Goal: Task Accomplishment & Management: Use online tool/utility

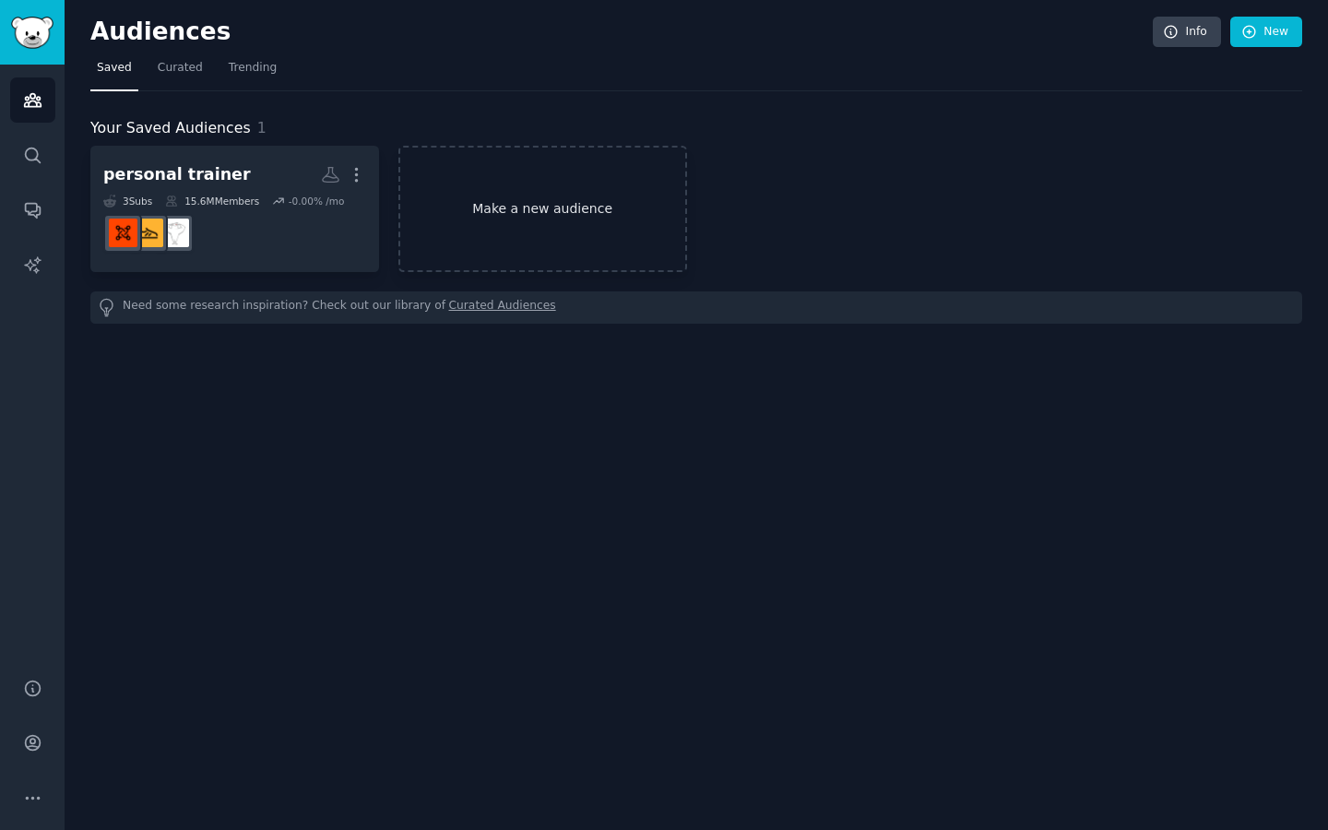
click at [578, 190] on link "Make a new audience" at bounding box center [542, 209] width 289 height 126
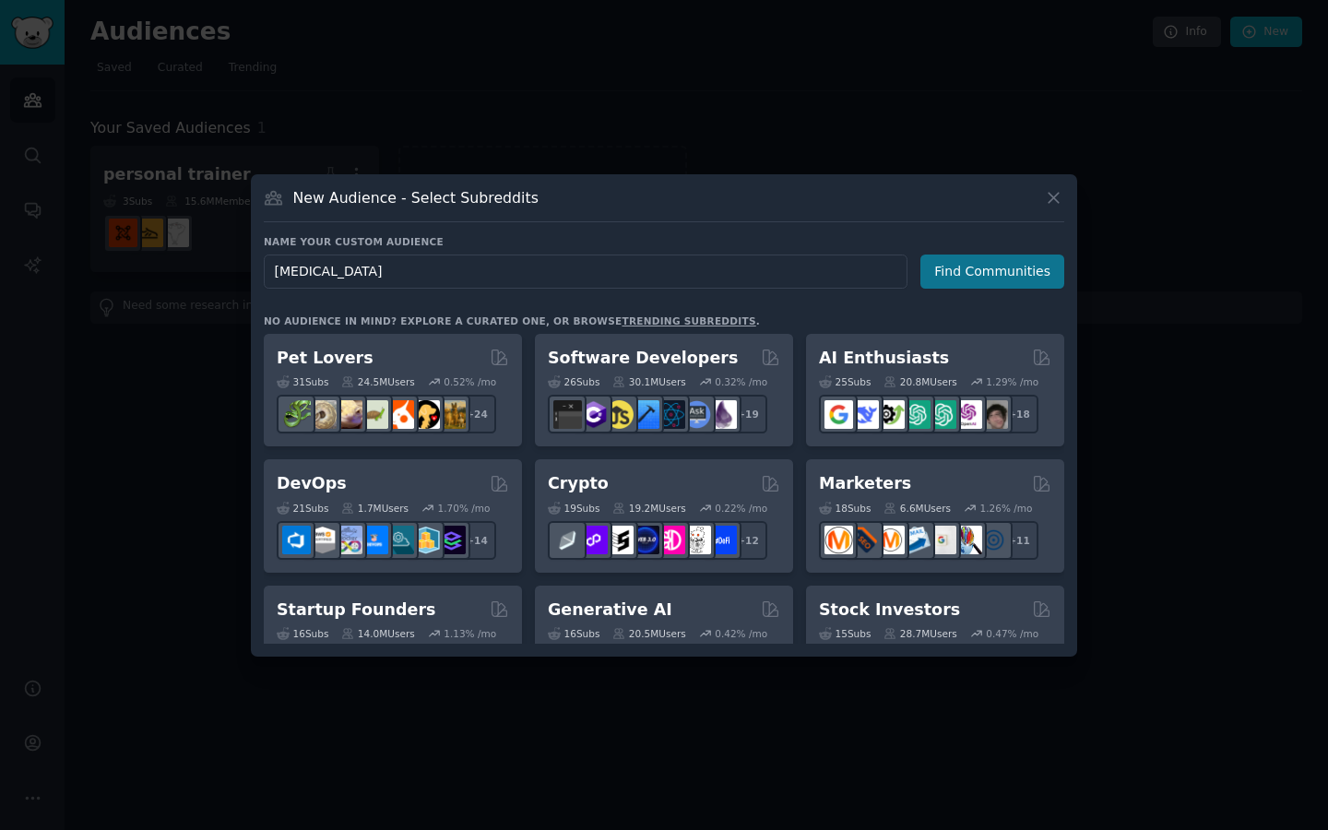
type input "[MEDICAL_DATA]"
click at [947, 276] on button "Find Communities" at bounding box center [992, 271] width 144 height 34
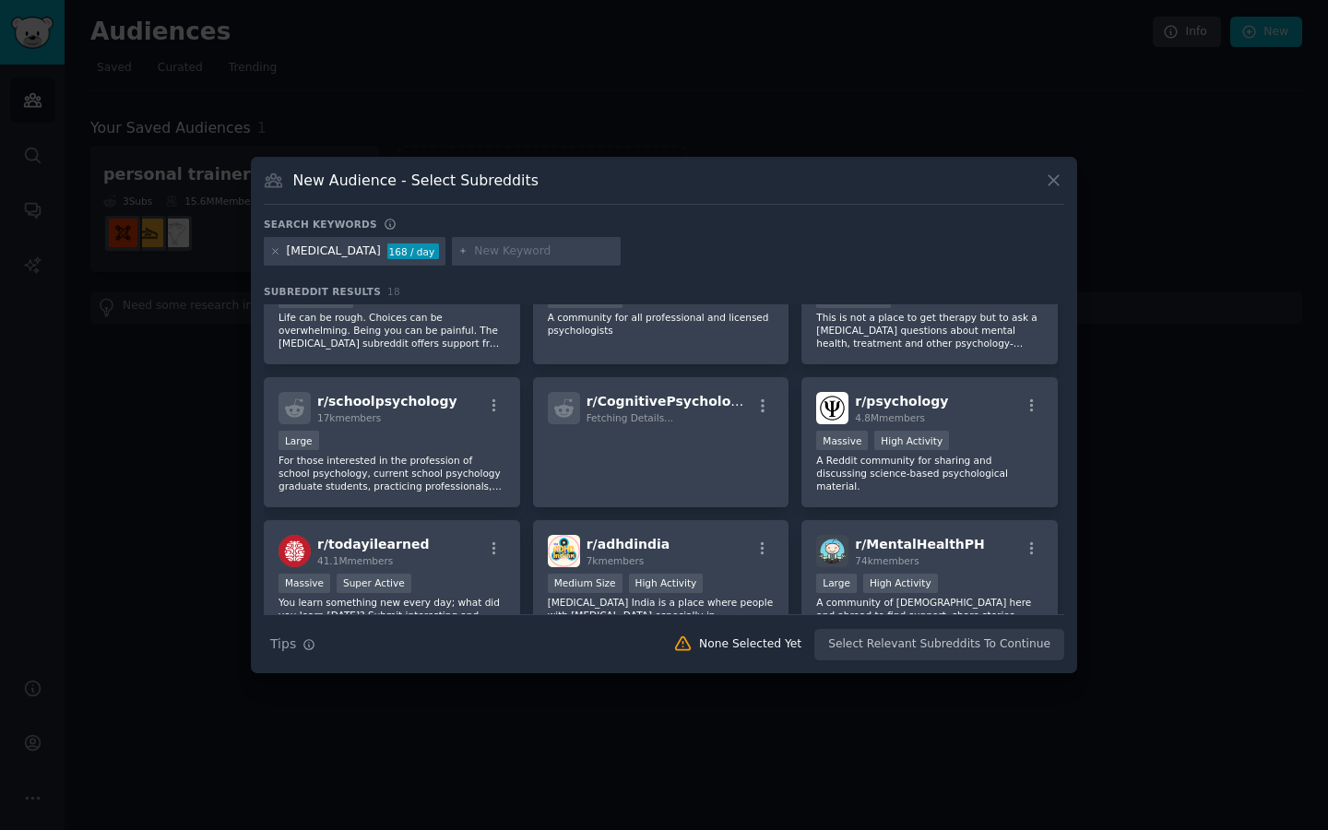
scroll to position [214, 0]
click at [941, 402] on div "r/ psychology 4.8M members" at bounding box center [929, 406] width 227 height 32
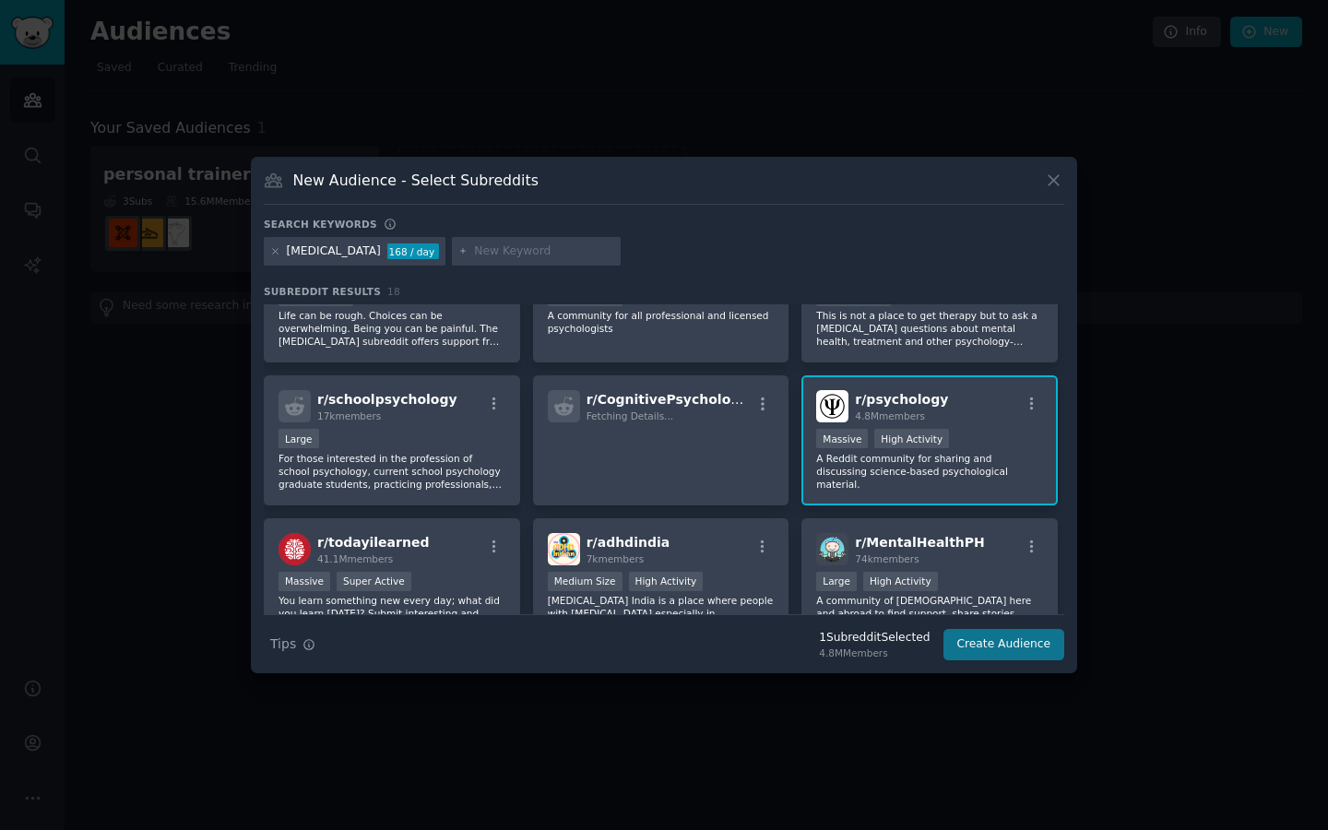
click at [993, 648] on button "Create Audience" at bounding box center [1004, 644] width 122 height 31
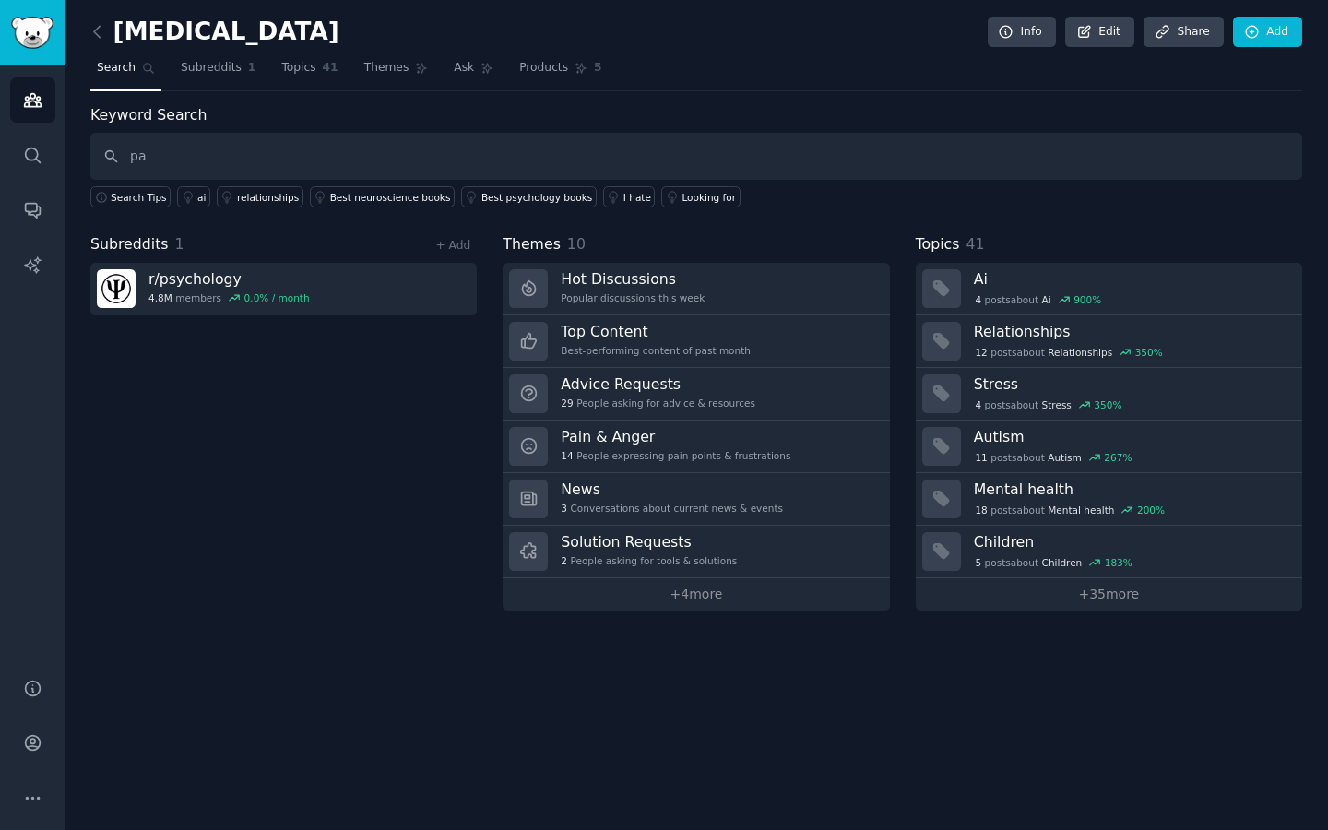
type input "p"
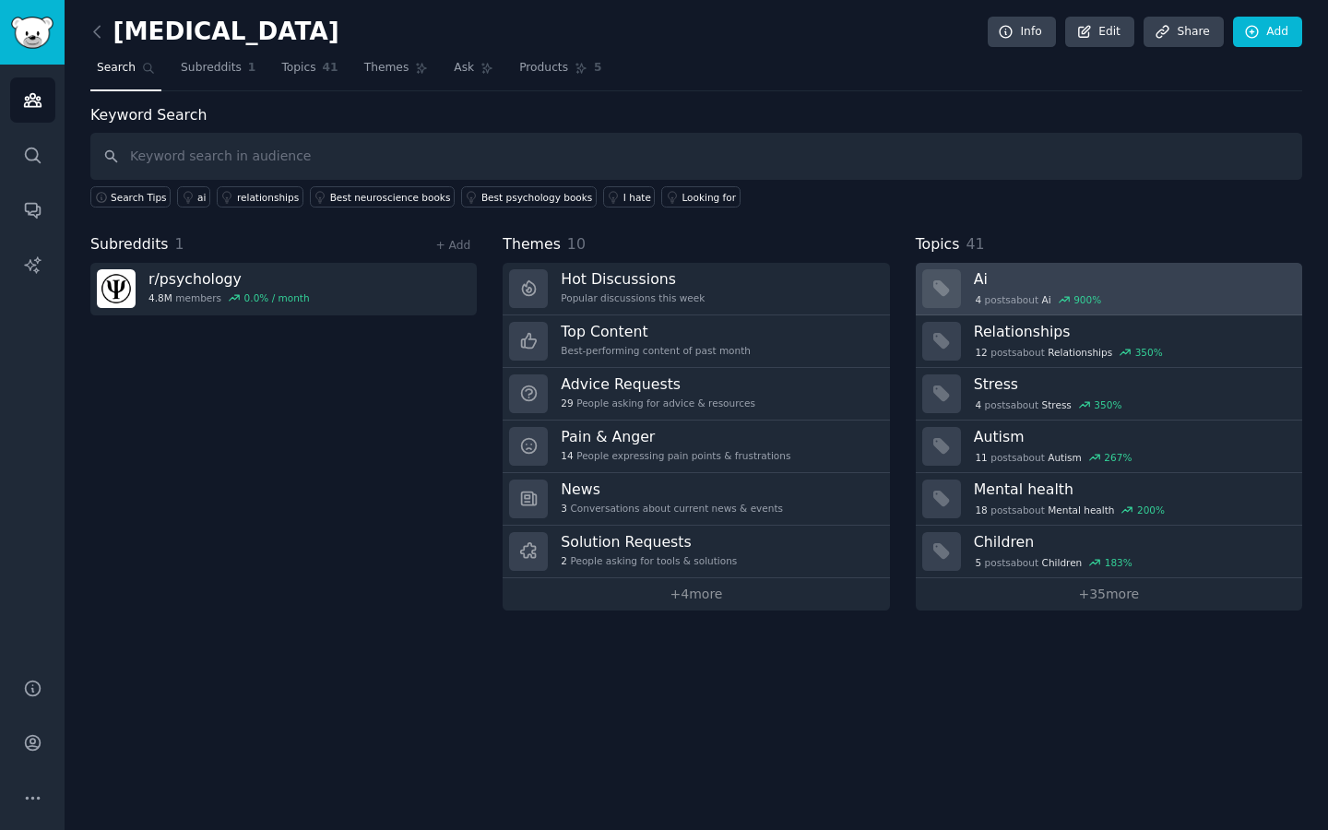
click at [989, 282] on h3 "Ai" at bounding box center [1131, 278] width 315 height 19
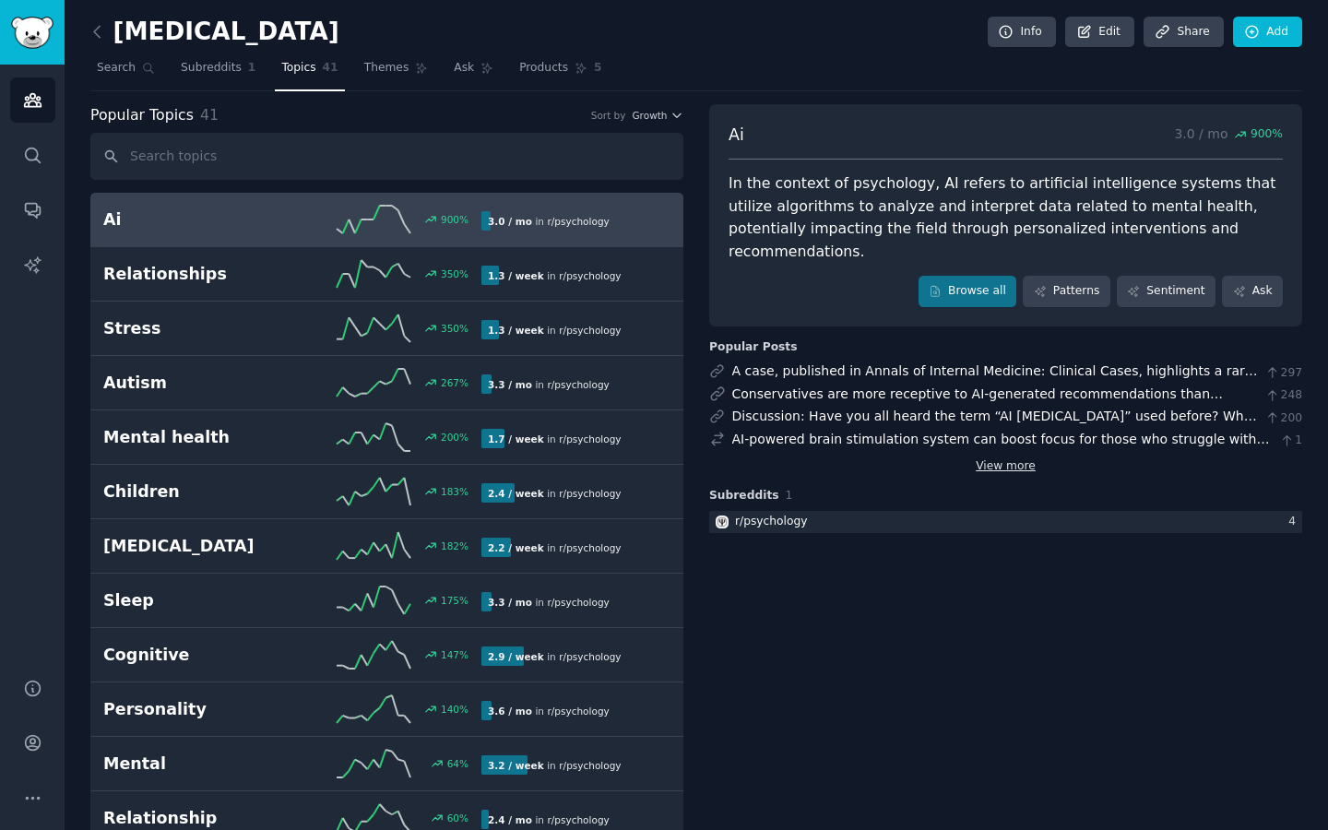
click at [989, 458] on link "View more" at bounding box center [1005, 466] width 60 height 17
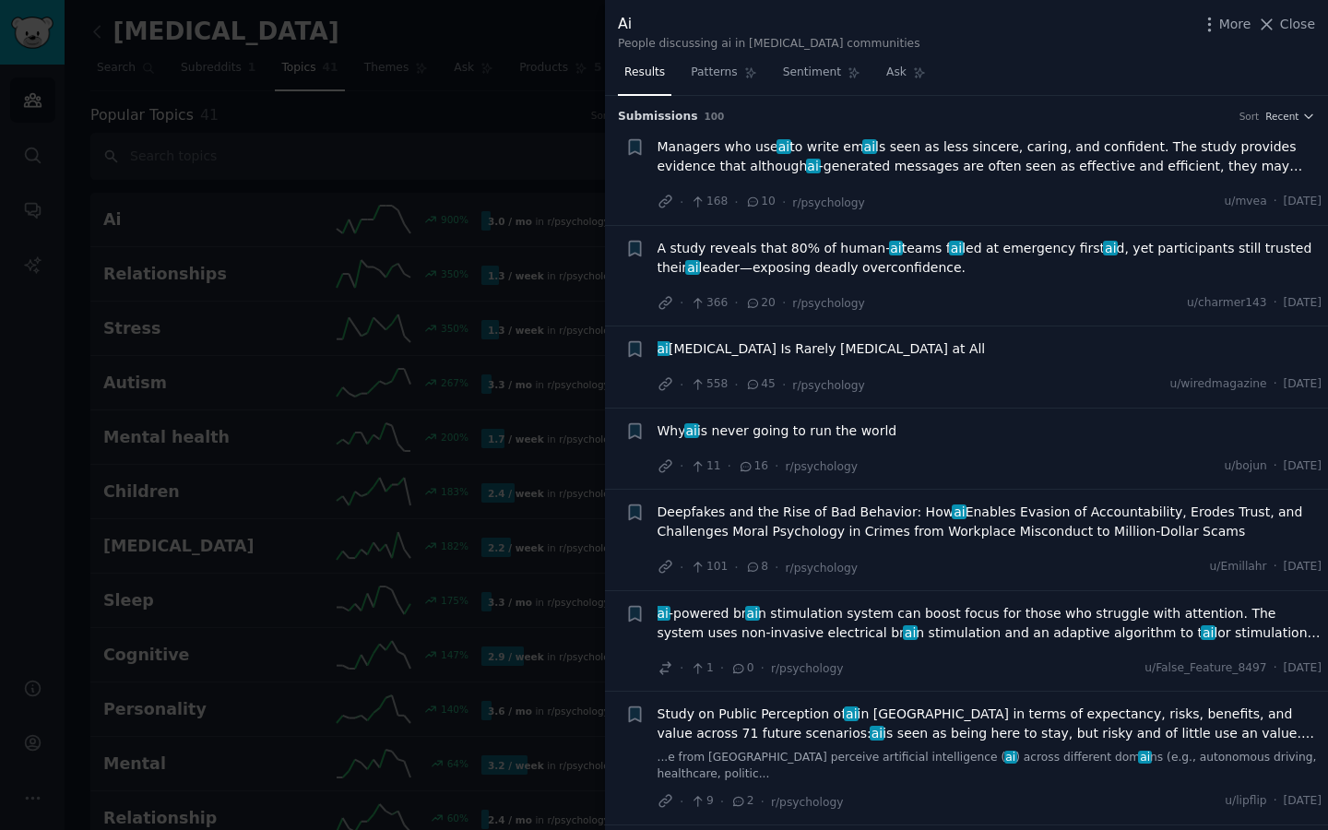
click at [1286, 25] on span "Close" at bounding box center [1297, 24] width 35 height 19
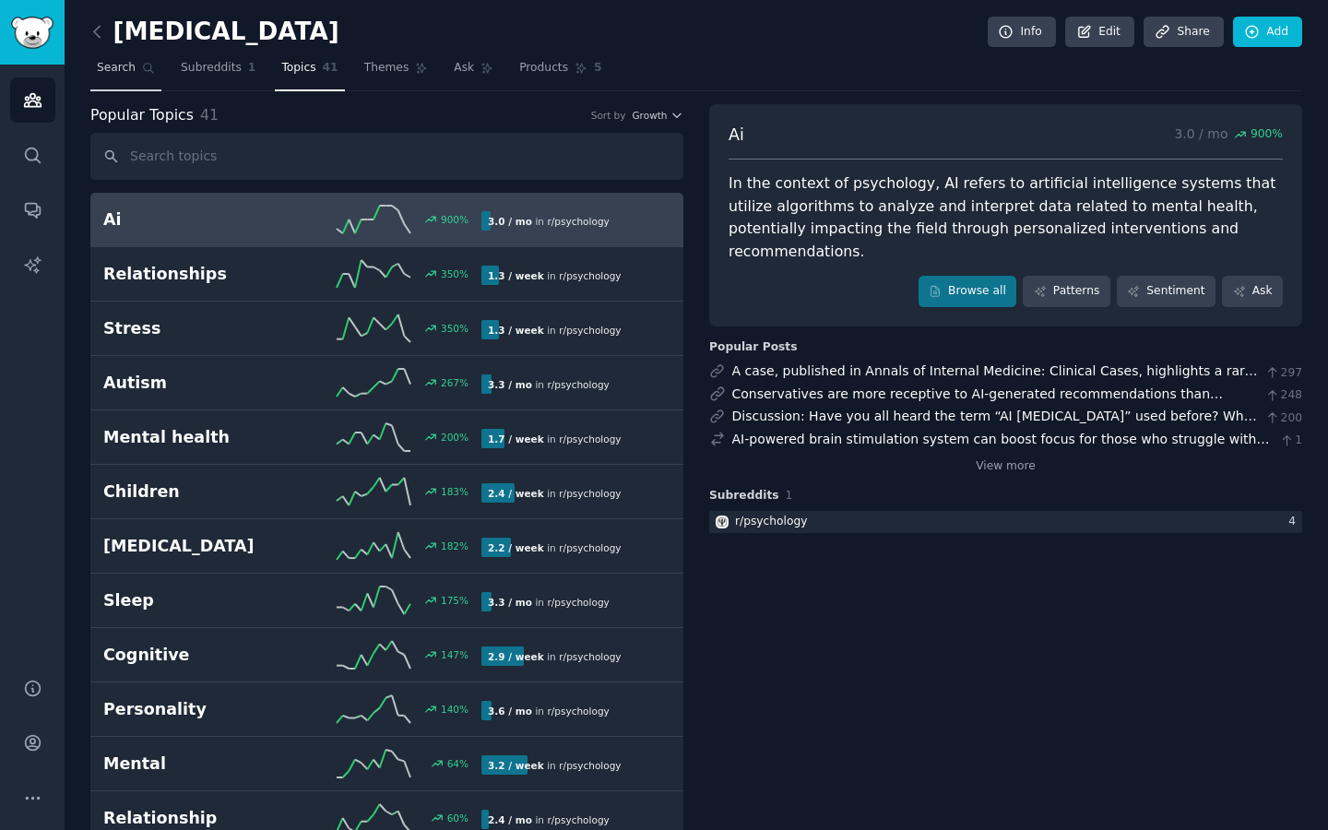
click at [136, 69] on link "Search" at bounding box center [125, 72] width 71 height 38
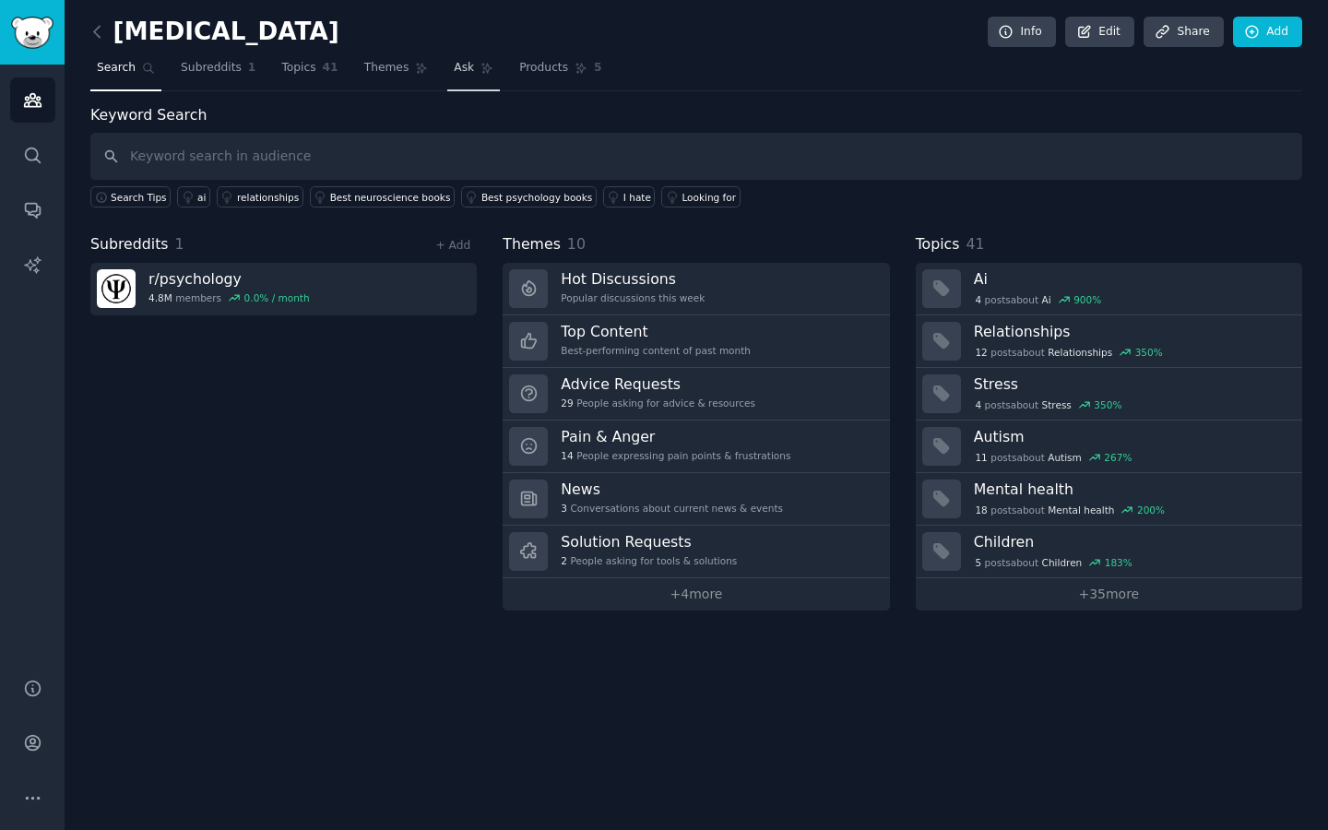
click at [464, 77] on link "Ask" at bounding box center [473, 72] width 53 height 38
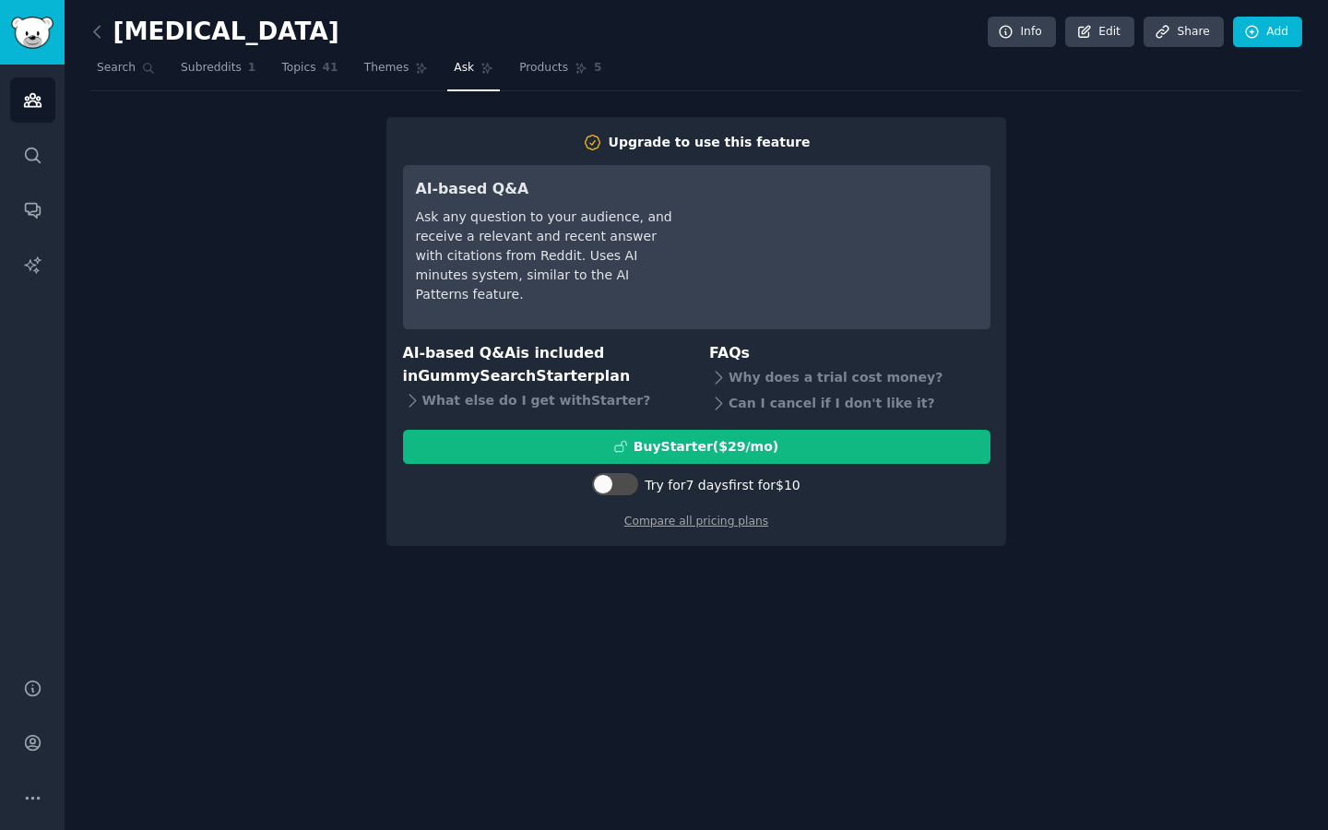
click at [267, 207] on div "Upgrade to use this feature AI-based Q&A Ask any question to your audience, and…" at bounding box center [695, 332] width 1211 height 430
click at [133, 70] on span "Search" at bounding box center [116, 68] width 39 height 17
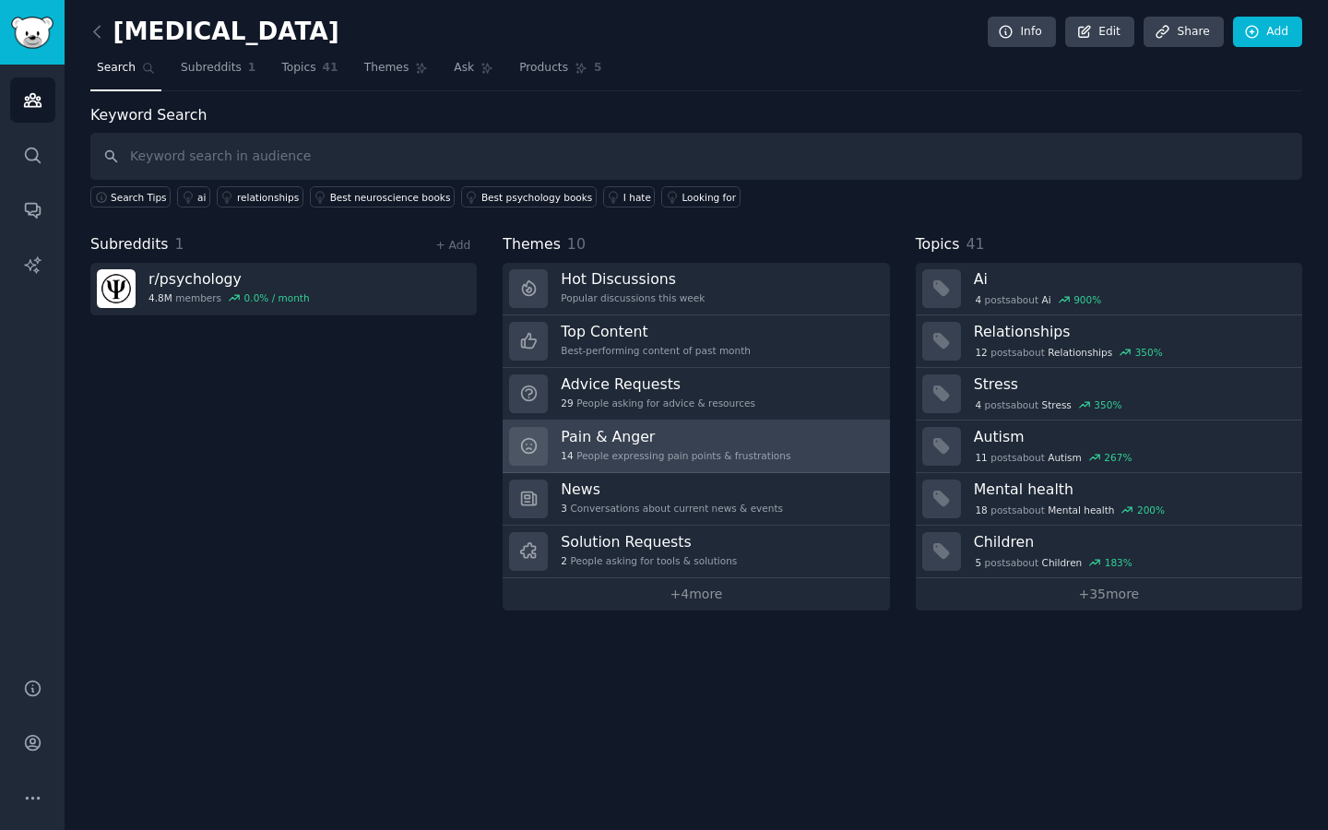
click at [722, 452] on div "14 People expressing pain points & frustrations" at bounding box center [676, 455] width 230 height 13
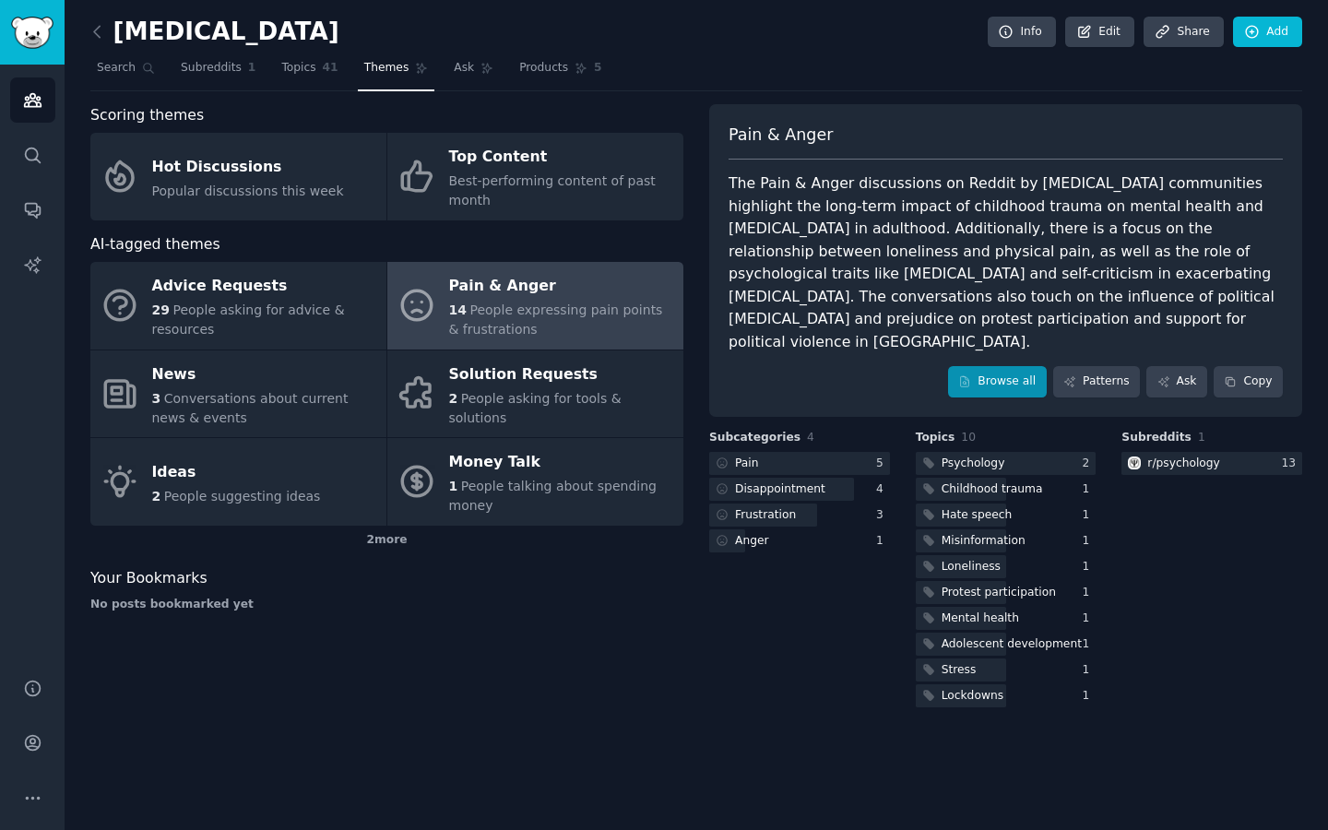
click at [985, 366] on link "Browse all" at bounding box center [997, 381] width 99 height 31
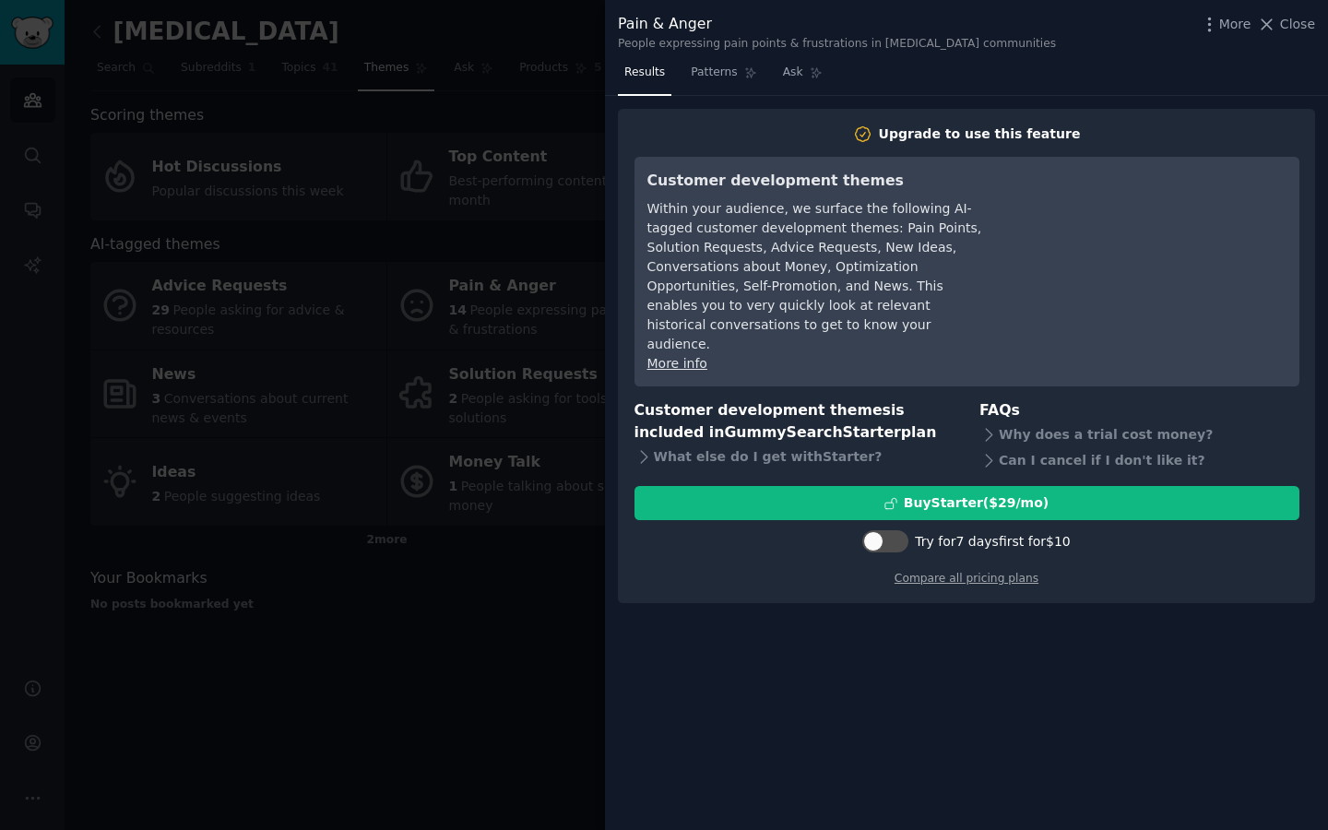
click at [450, 375] on div at bounding box center [664, 415] width 1328 height 830
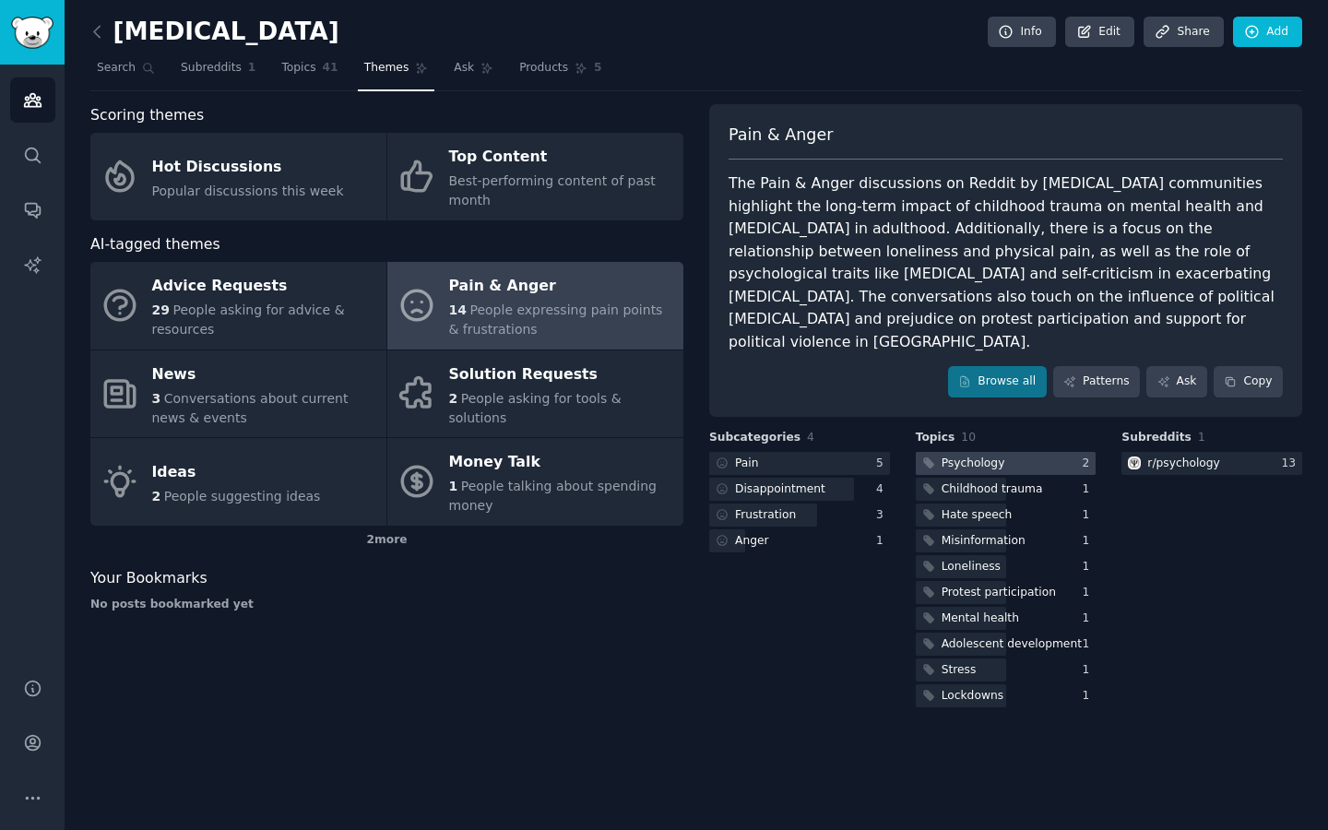
click at [961, 455] on div "Psychology" at bounding box center [973, 463] width 64 height 17
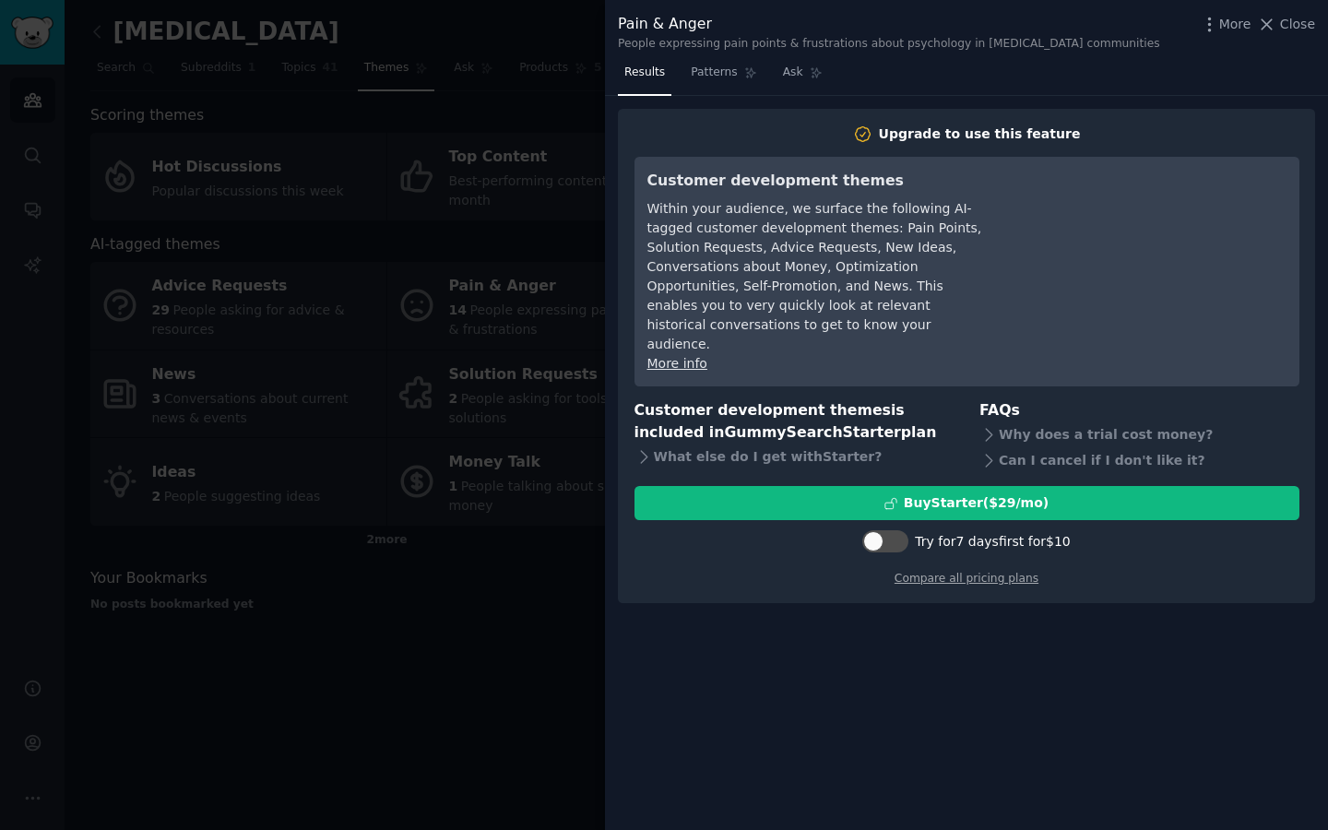
click at [535, 207] on div at bounding box center [664, 415] width 1328 height 830
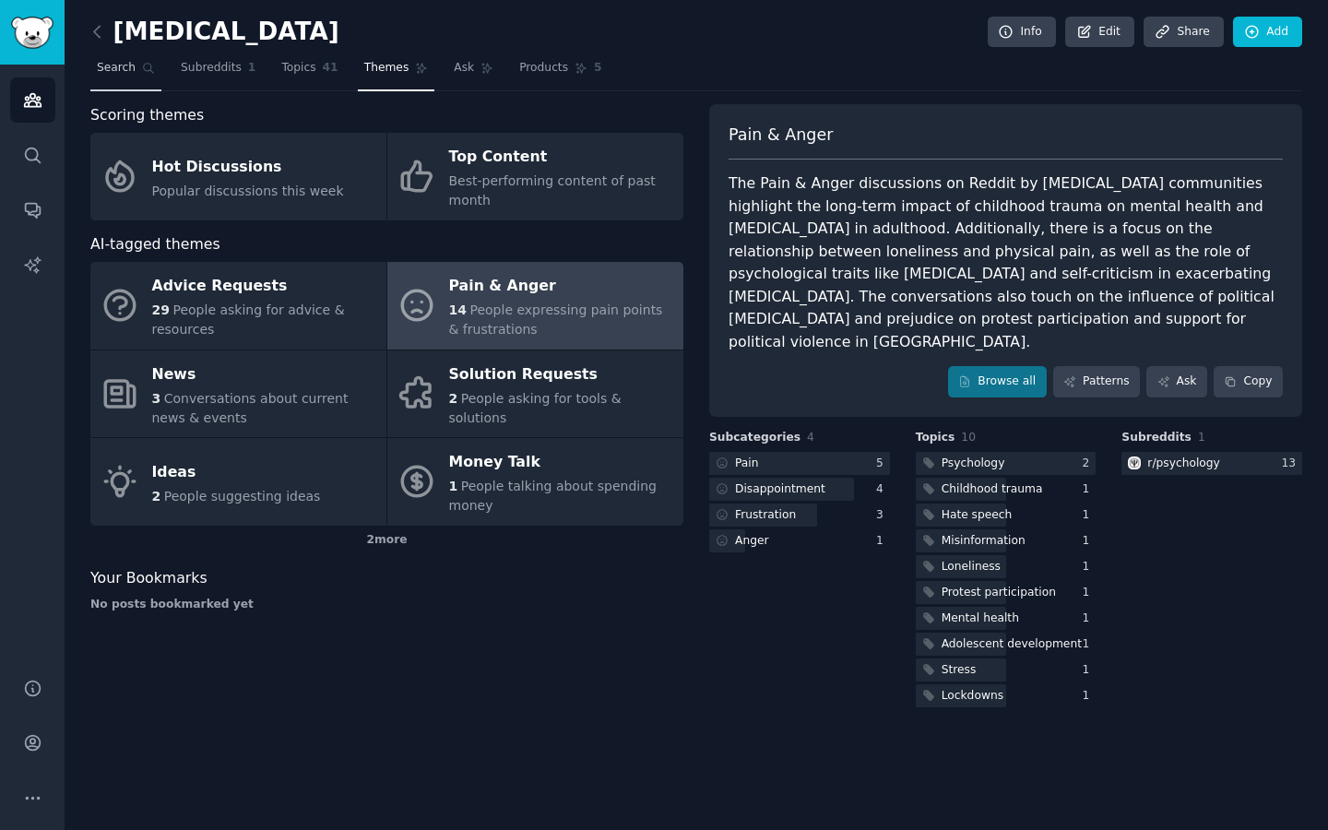
click at [125, 62] on span "Search" at bounding box center [116, 68] width 39 height 17
